Goal: Information Seeking & Learning: Learn about a topic

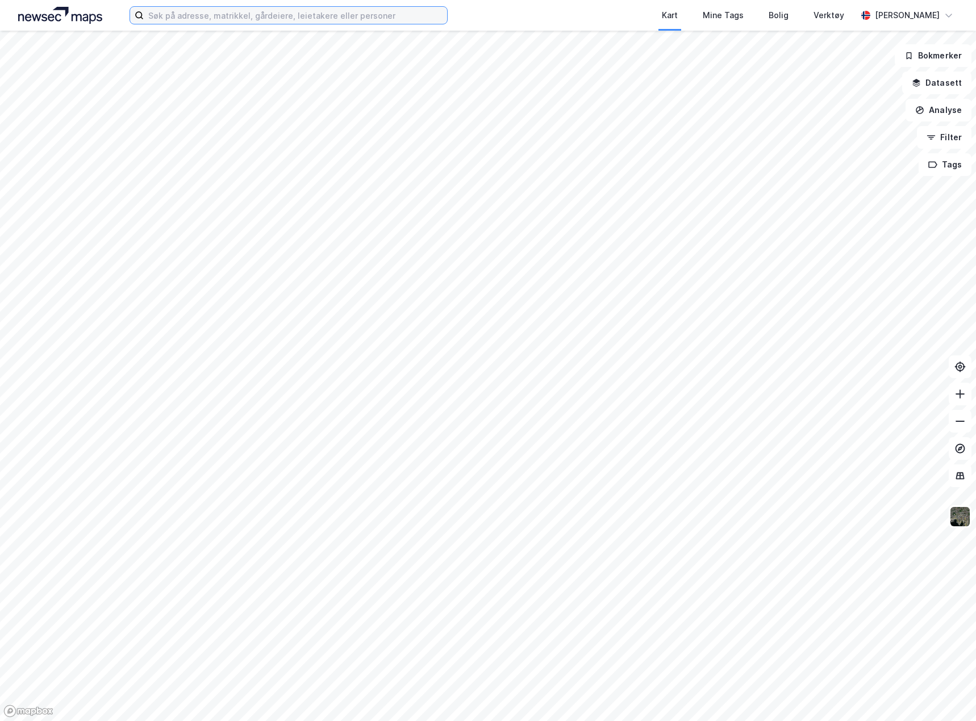
click at [161, 17] on input at bounding box center [295, 15] width 303 height 17
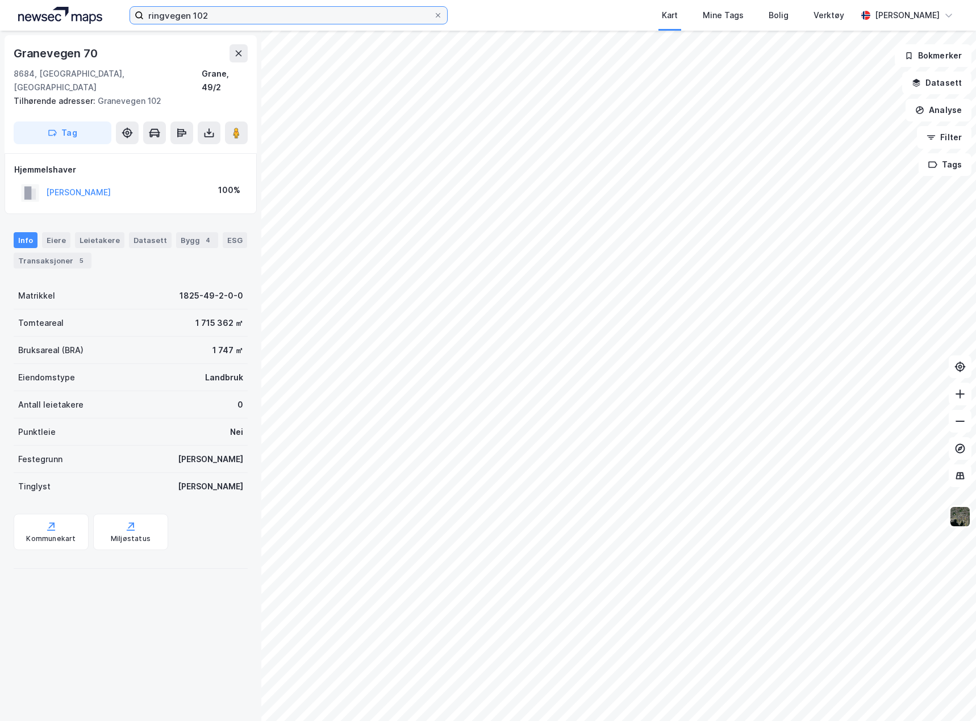
click at [223, 14] on input "ringvegen 102" at bounding box center [289, 15] width 290 height 17
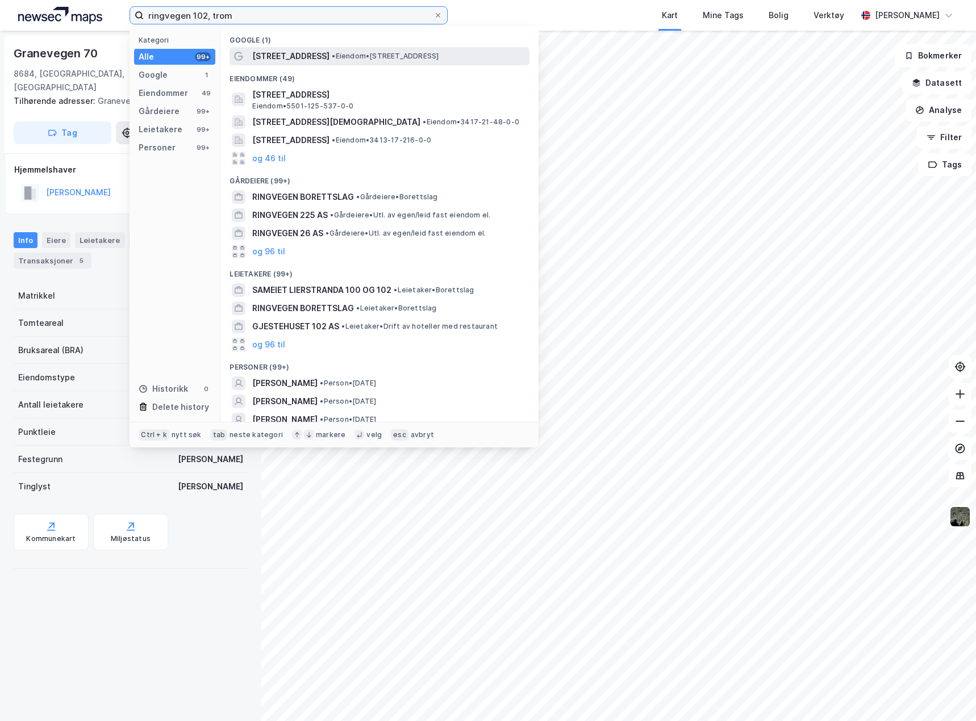
type input "ringvegen 102, trom"
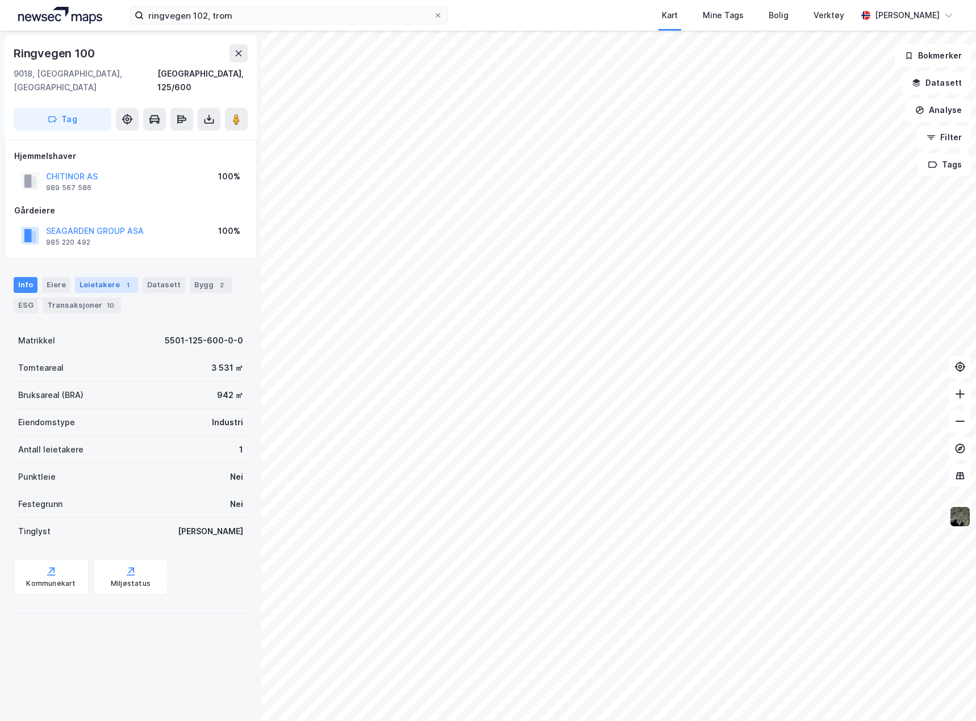
click at [93, 277] on div "Leietakere 1" at bounding box center [106, 285] width 63 height 16
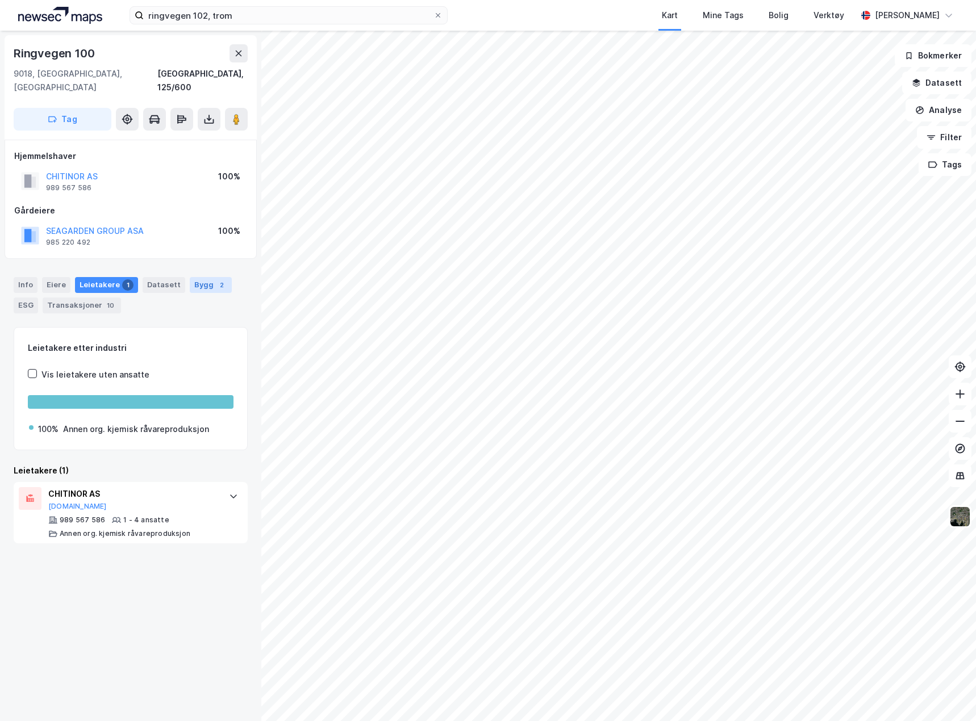
click at [217, 280] on div "2" at bounding box center [221, 285] width 11 height 11
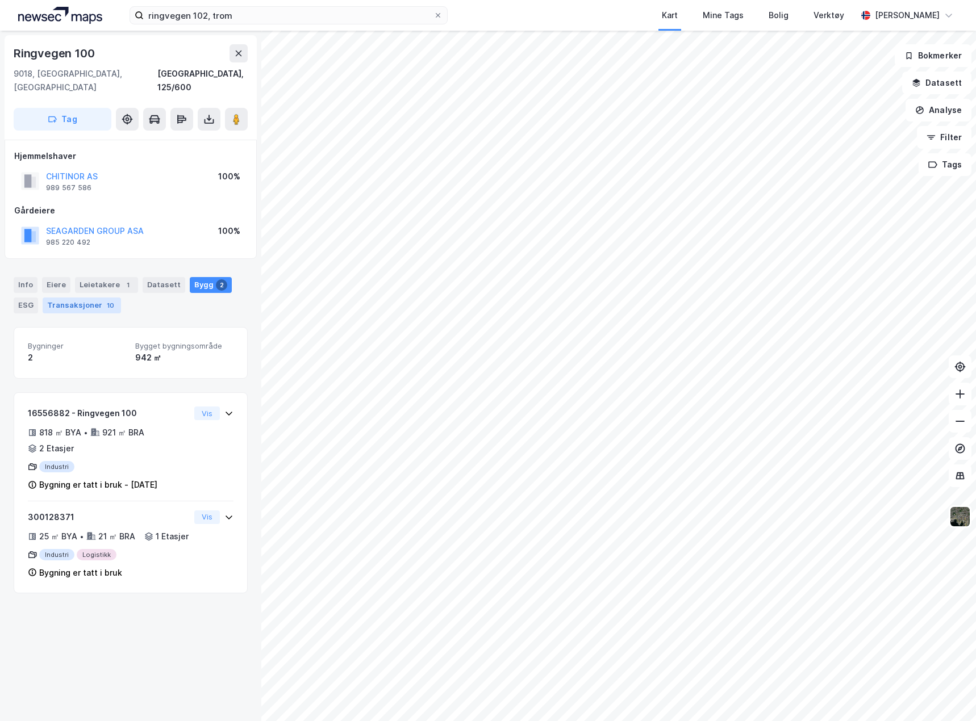
click at [59, 298] on div "Transaksjoner 10" at bounding box center [82, 306] width 78 height 16
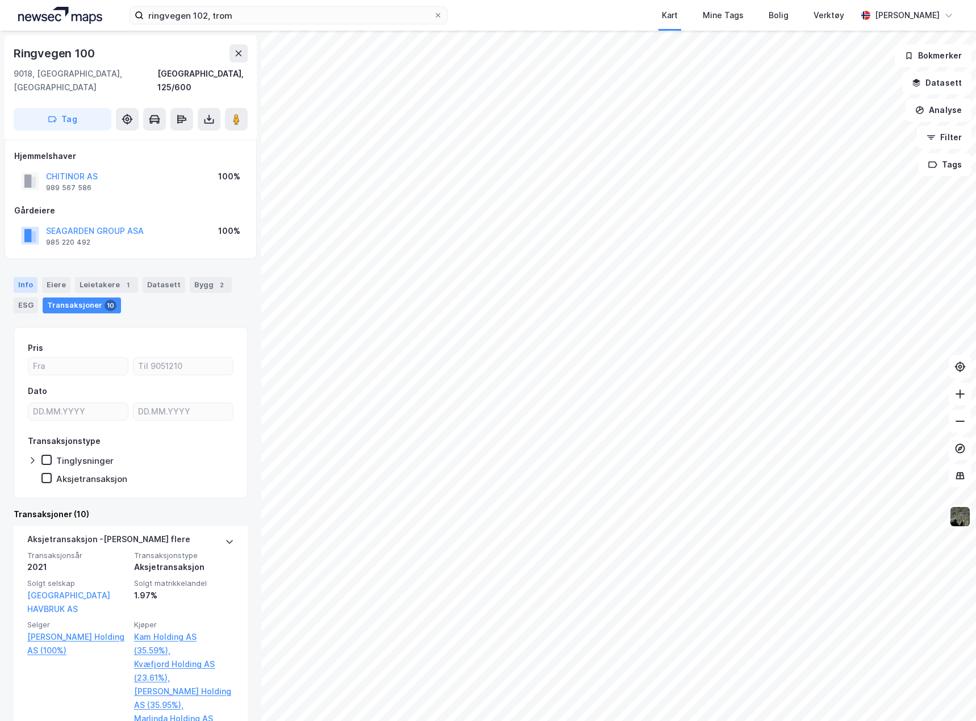
click at [27, 277] on div "Info" at bounding box center [26, 285] width 24 height 16
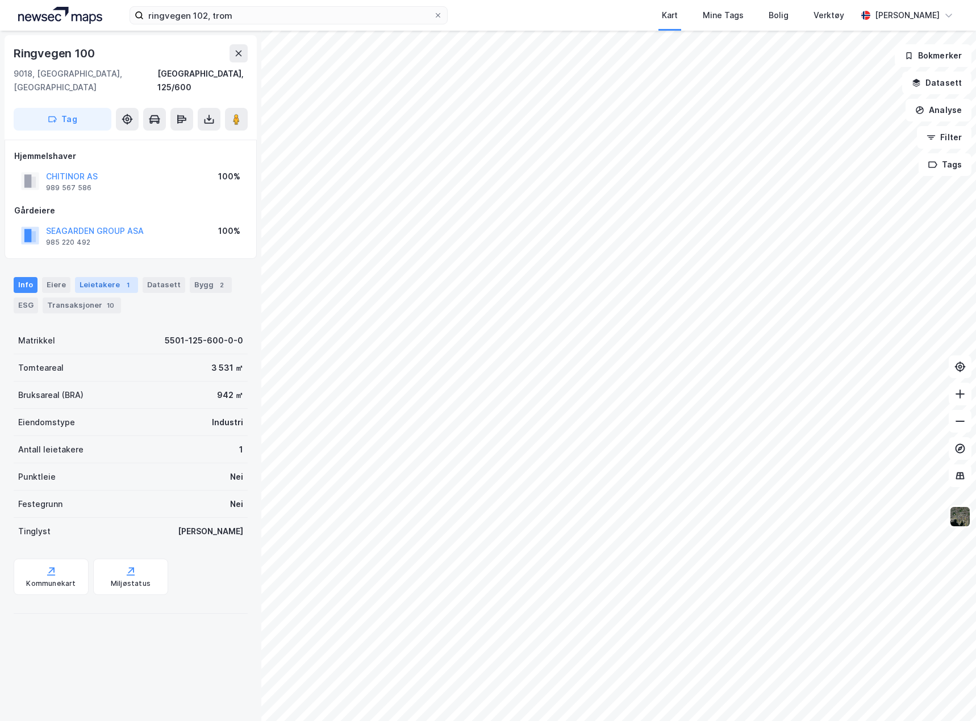
click at [99, 278] on div "Leietakere 1" at bounding box center [106, 285] width 63 height 16
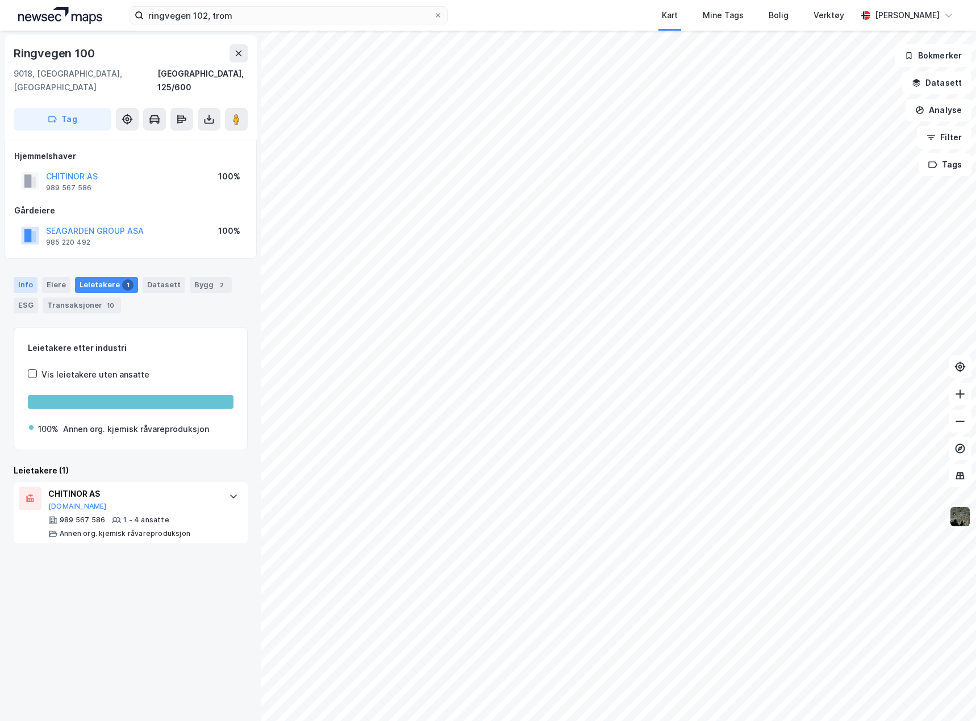
click at [20, 277] on div "Info" at bounding box center [26, 285] width 24 height 16
